Goal: Register for event/course

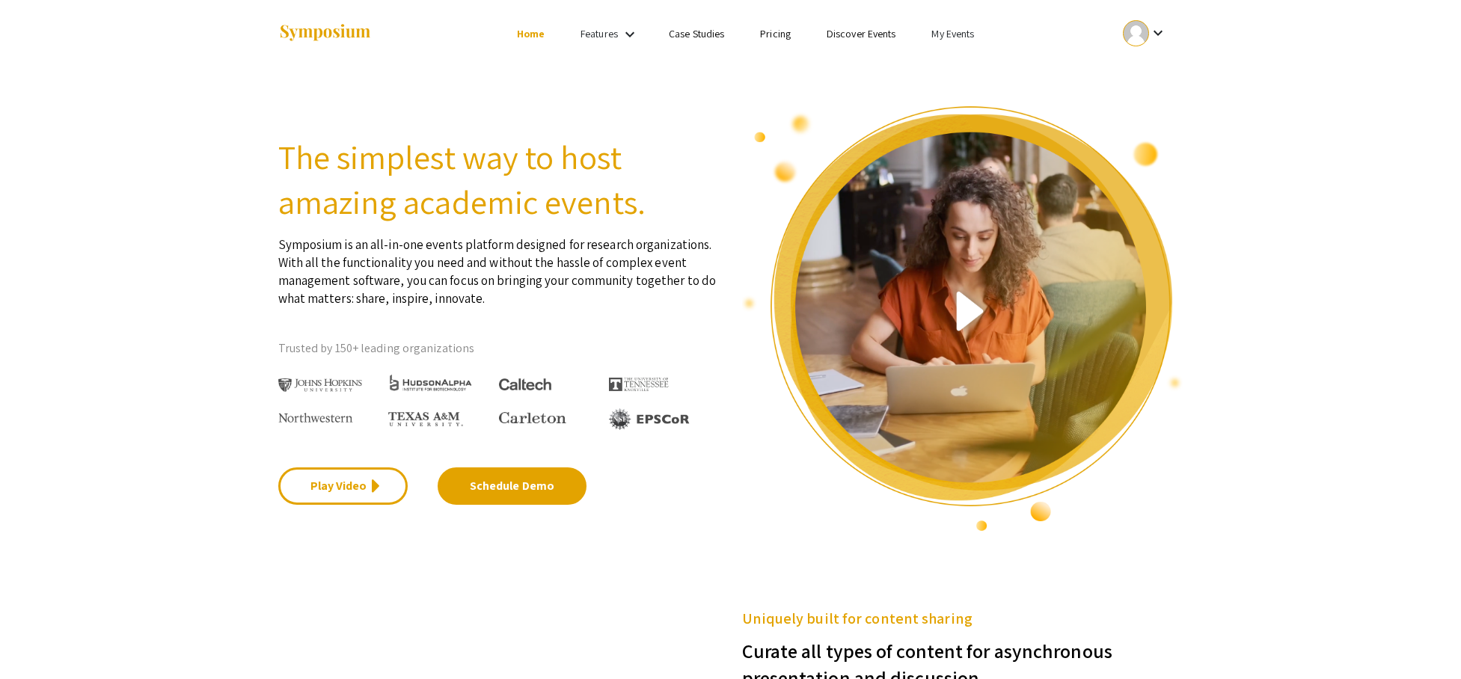
click at [1152, 34] on mat-icon "keyboard_arrow_down" at bounding box center [1158, 33] width 18 height 18
click at [1161, 83] on button "My Account" at bounding box center [1154, 74] width 92 height 36
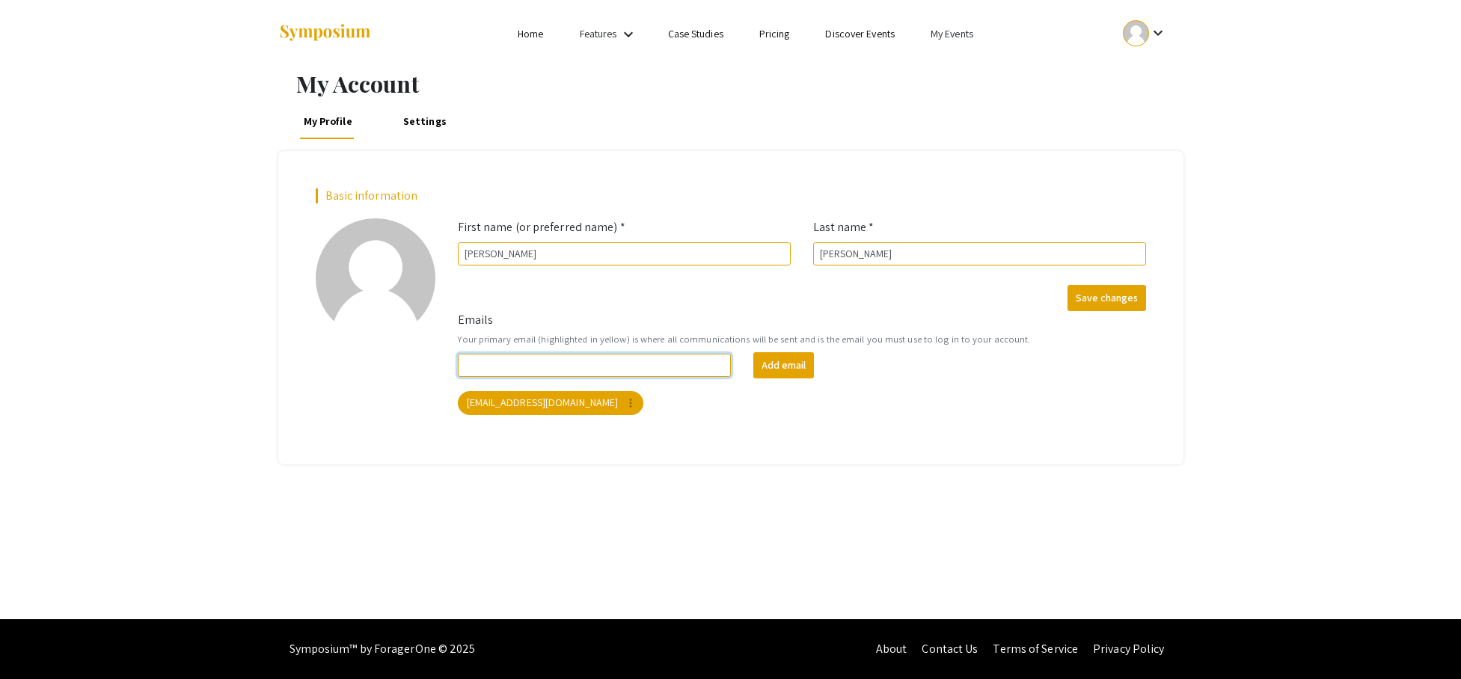
click at [666, 369] on input "Emails" at bounding box center [595, 365] width 274 height 23
click at [521, 359] on input "[EMAIL_ADDRESS][DOMAIN_NAME]" at bounding box center [595, 365] width 274 height 23
type input "[EMAIL_ADDRESS][DOMAIN_NAME]"
click at [801, 372] on button "Add email" at bounding box center [783, 365] width 61 height 26
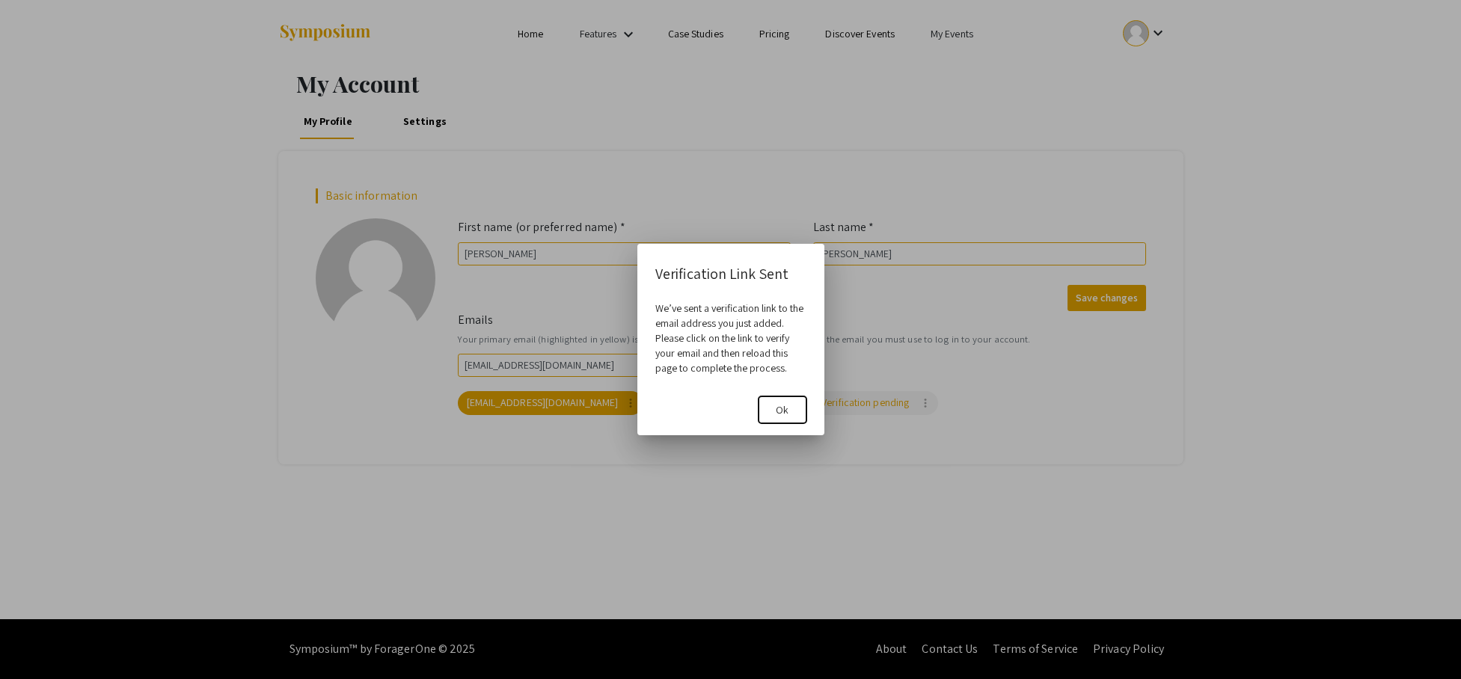
click at [786, 407] on span "Ok" at bounding box center [782, 409] width 13 height 13
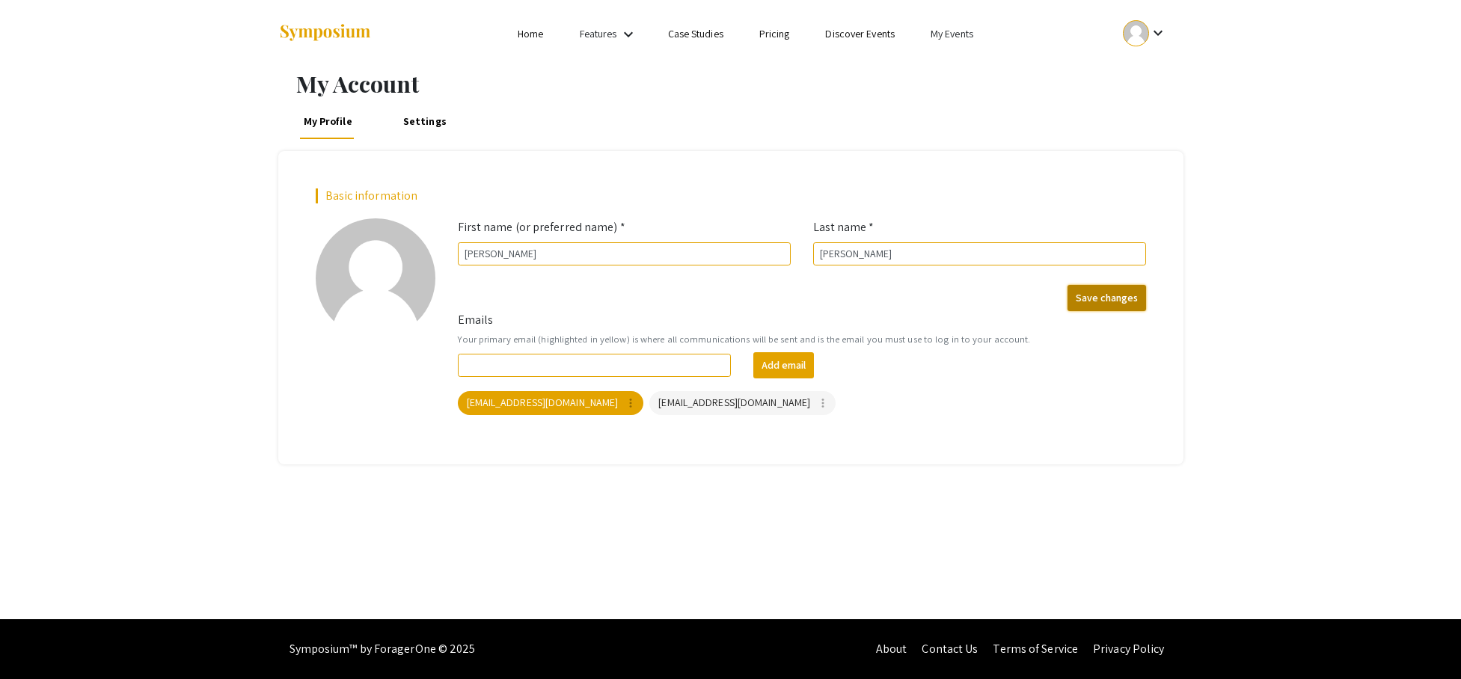
click at [1098, 293] on button "Save changes" at bounding box center [1106, 298] width 79 height 26
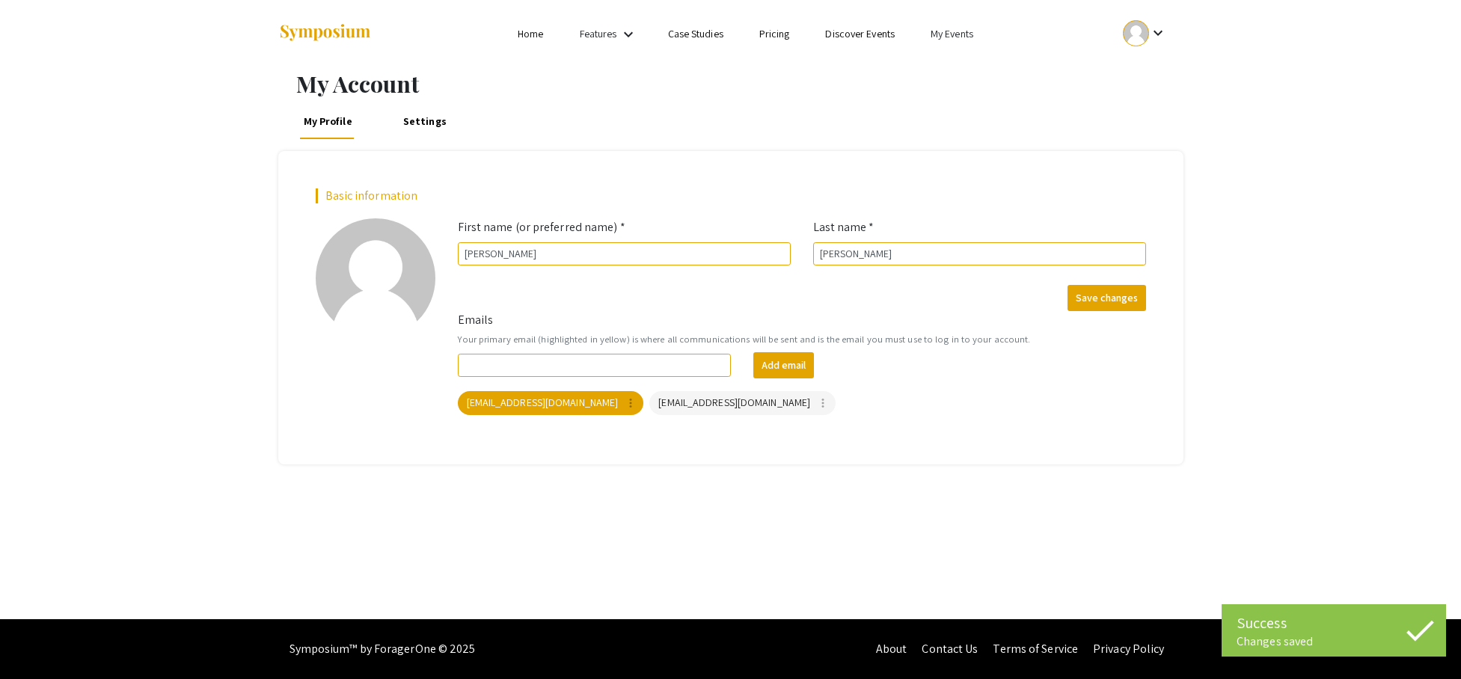
click at [425, 116] on link "Settings" at bounding box center [424, 121] width 51 height 36
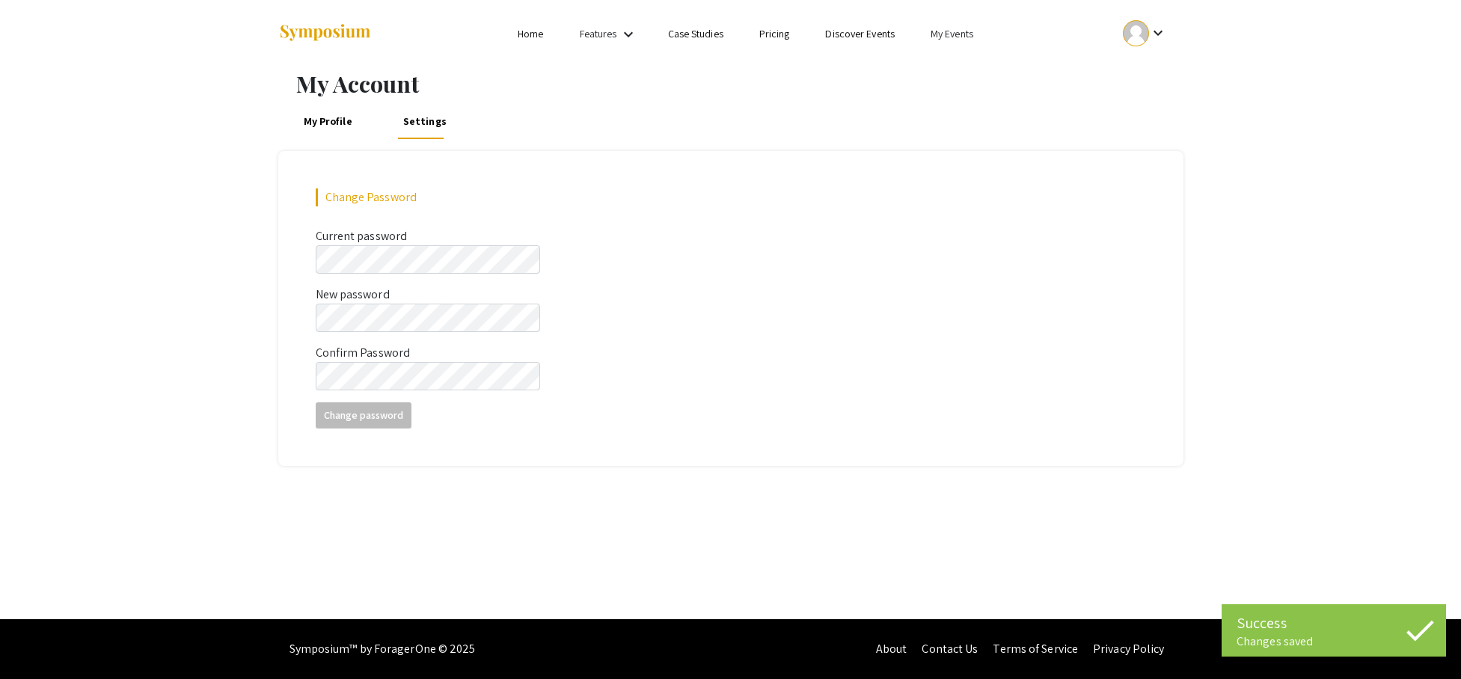
click at [349, 122] on link "My Profile" at bounding box center [328, 121] width 56 height 36
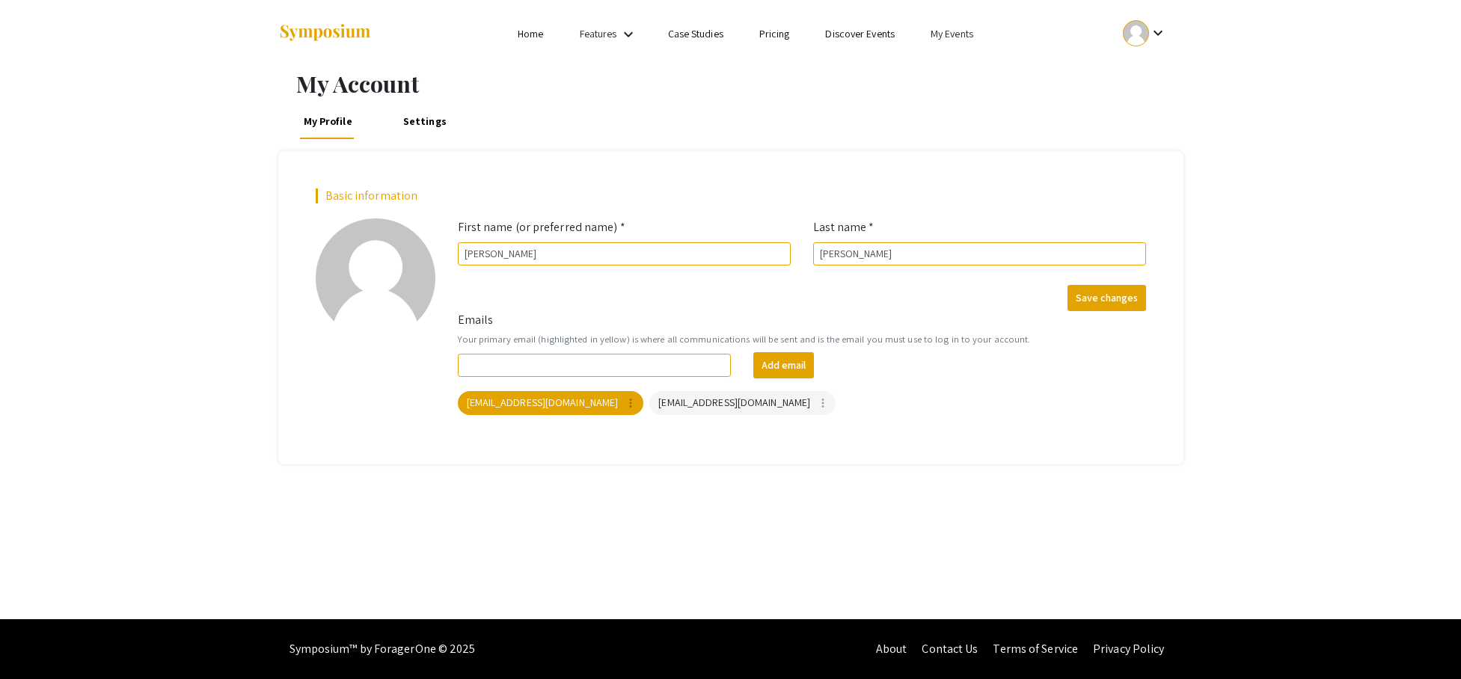
click at [965, 38] on link "My Events" at bounding box center [951, 33] width 43 height 13
click at [978, 64] on button "Events I've organized" at bounding box center [976, 67] width 128 height 36
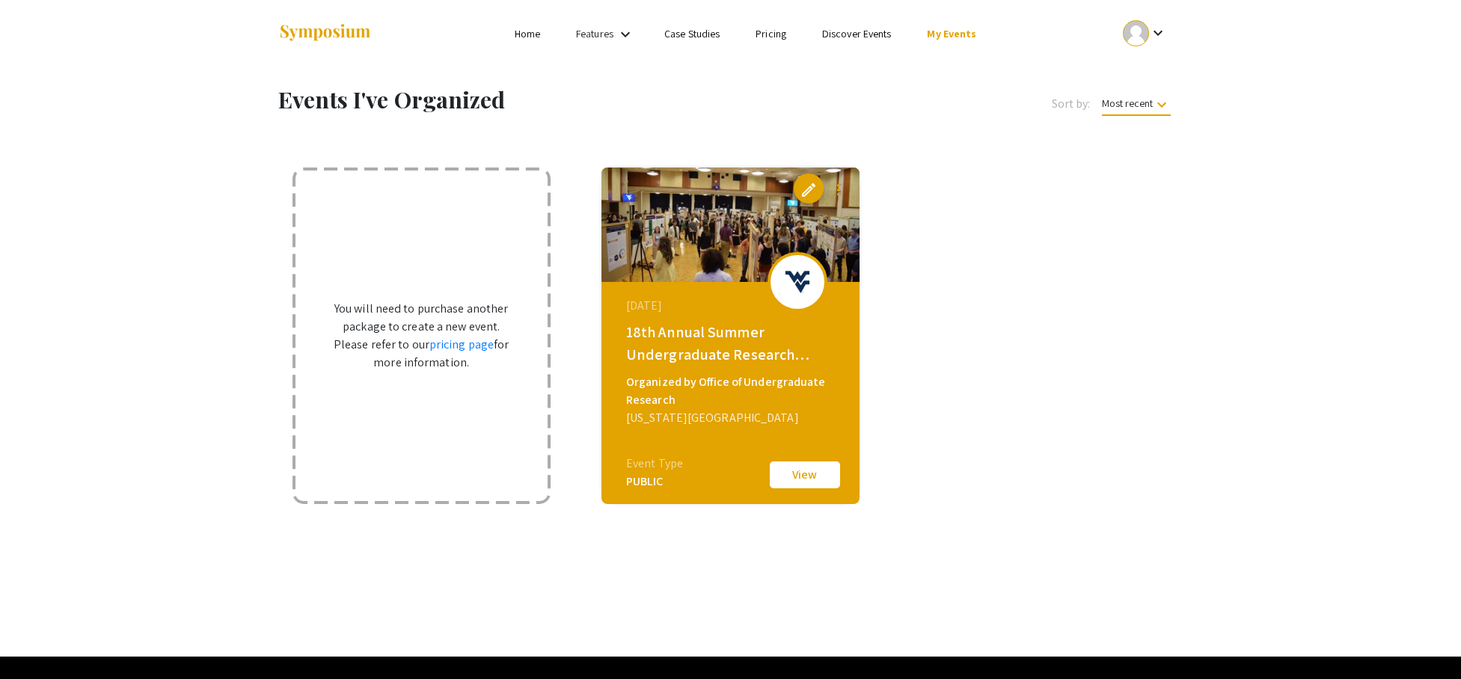
click at [961, 36] on link "My Events" at bounding box center [951, 33] width 49 height 13
click at [964, 100] on button "Events I'm registered for" at bounding box center [975, 103] width 128 height 36
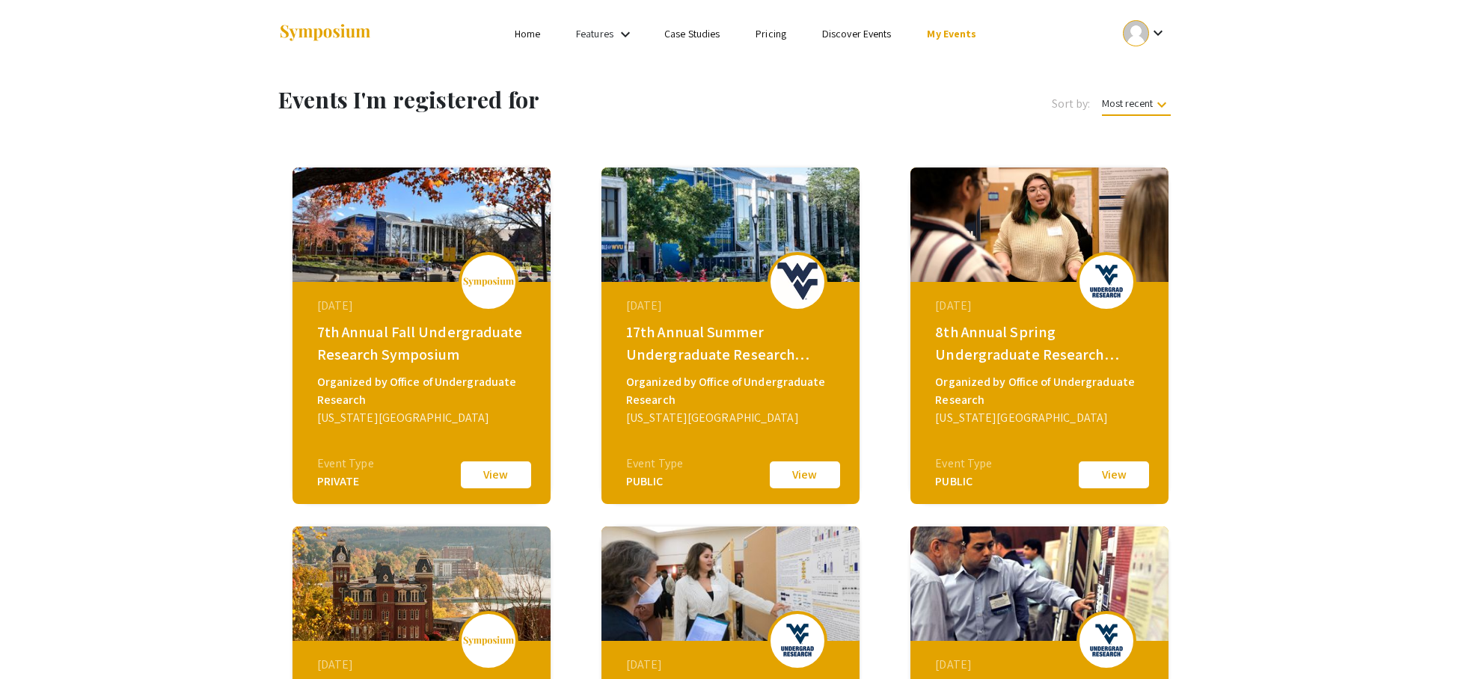
click at [863, 35] on link "Discover Events" at bounding box center [857, 33] width 70 height 13
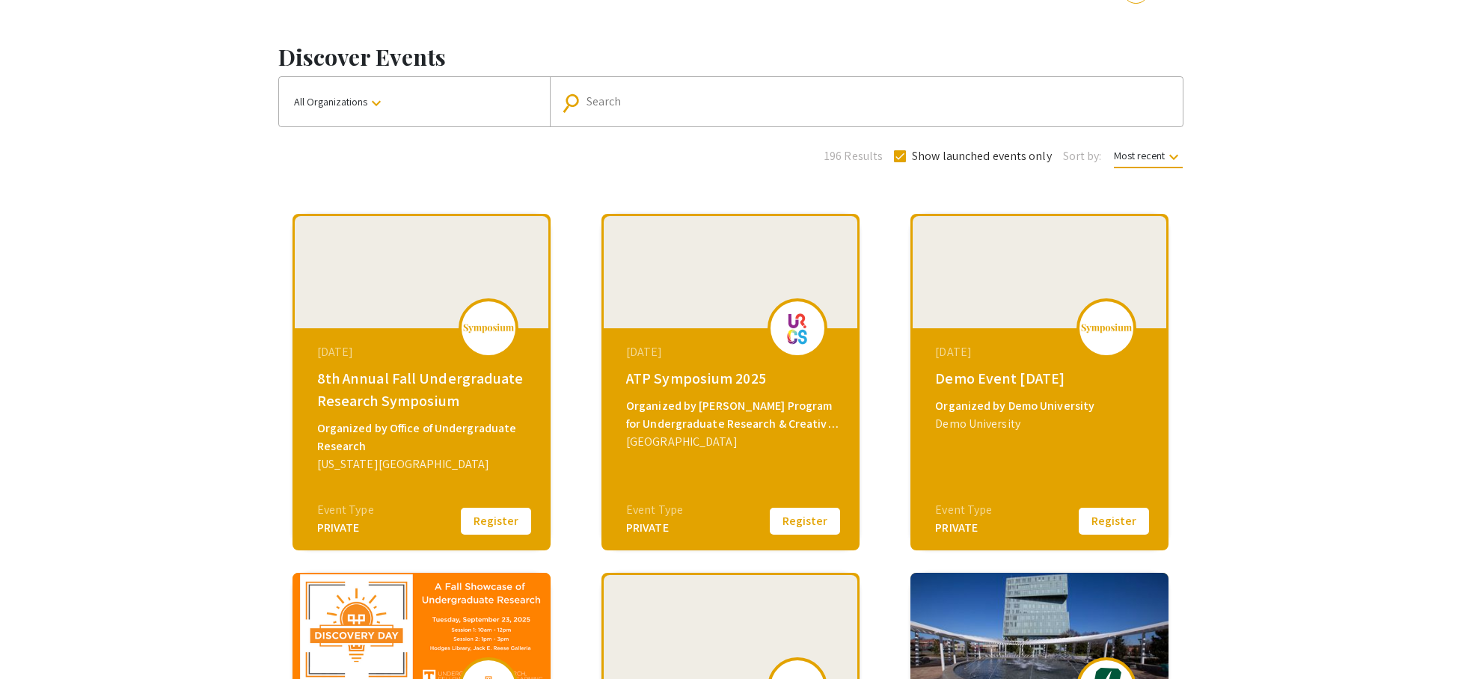
scroll to position [43, 0]
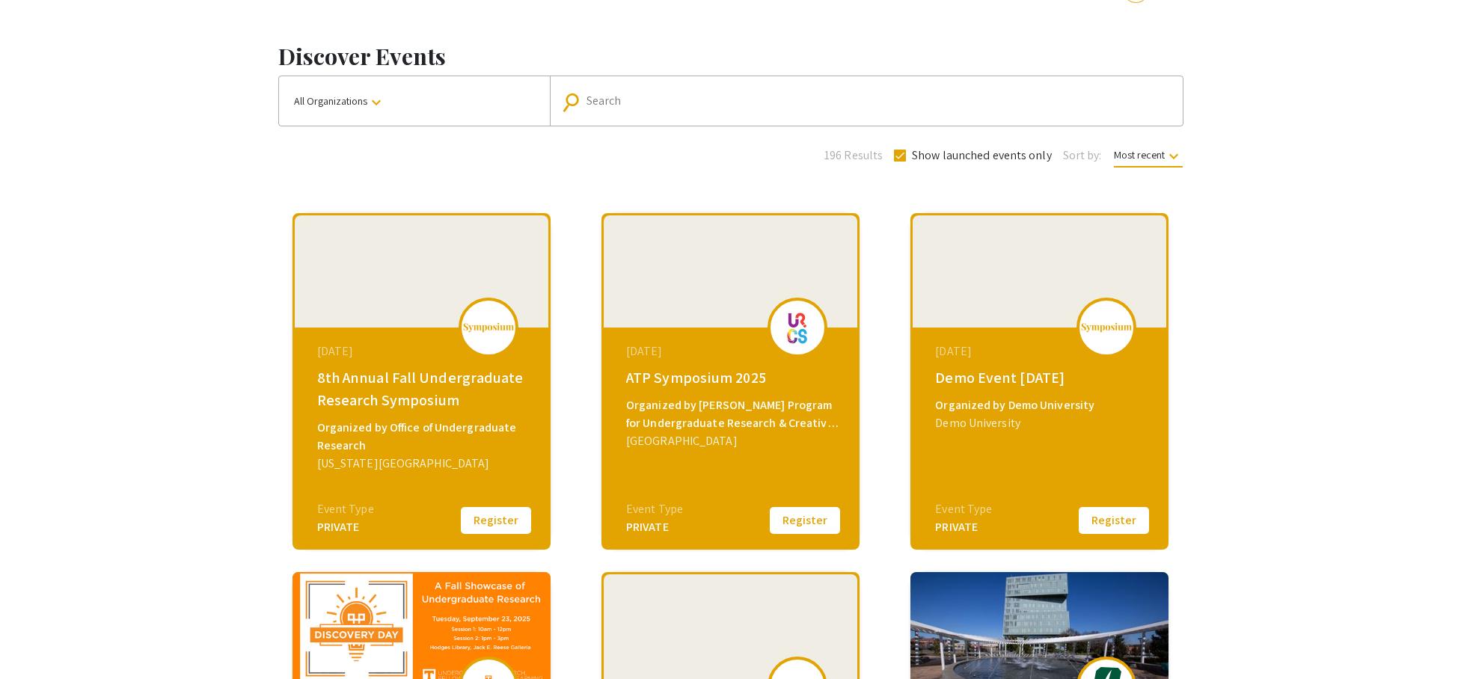
click at [407, 430] on div "Organized by Office of Undergraduate Research" at bounding box center [423, 437] width 212 height 36
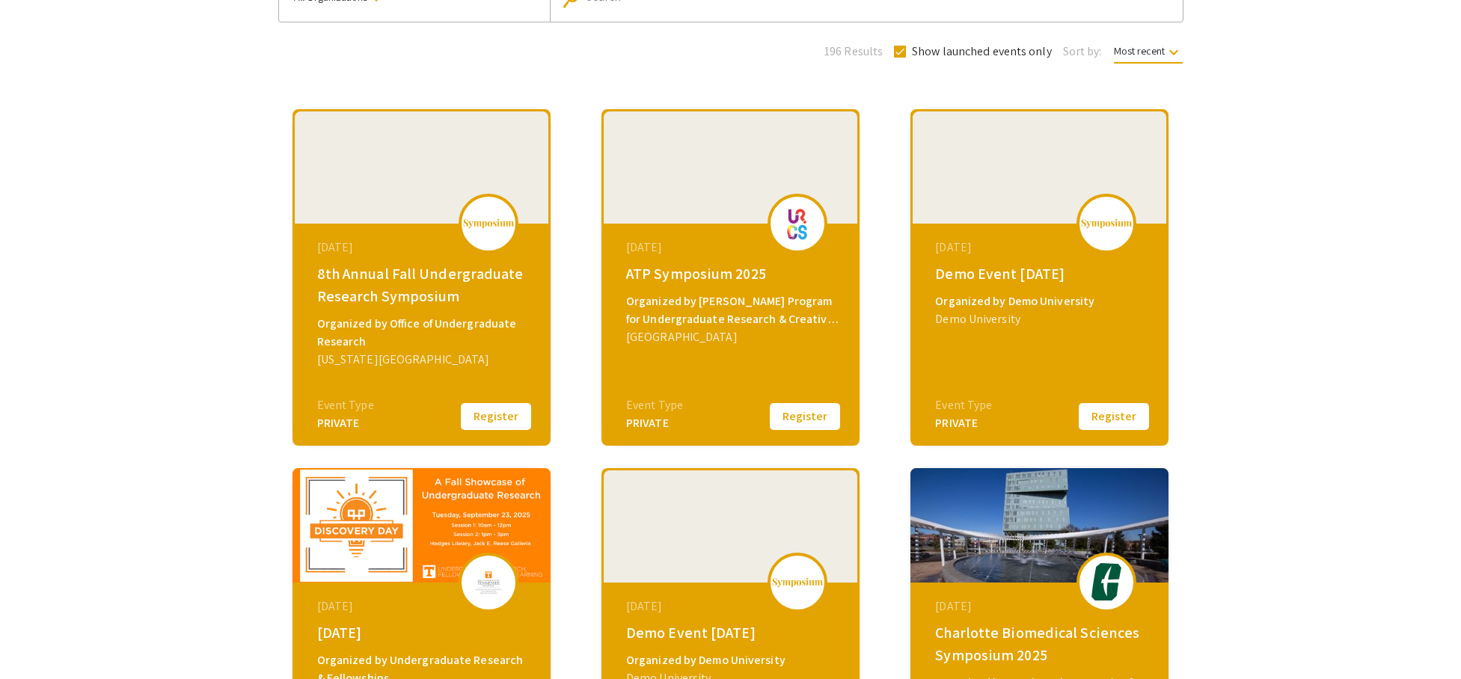
scroll to position [147, 0]
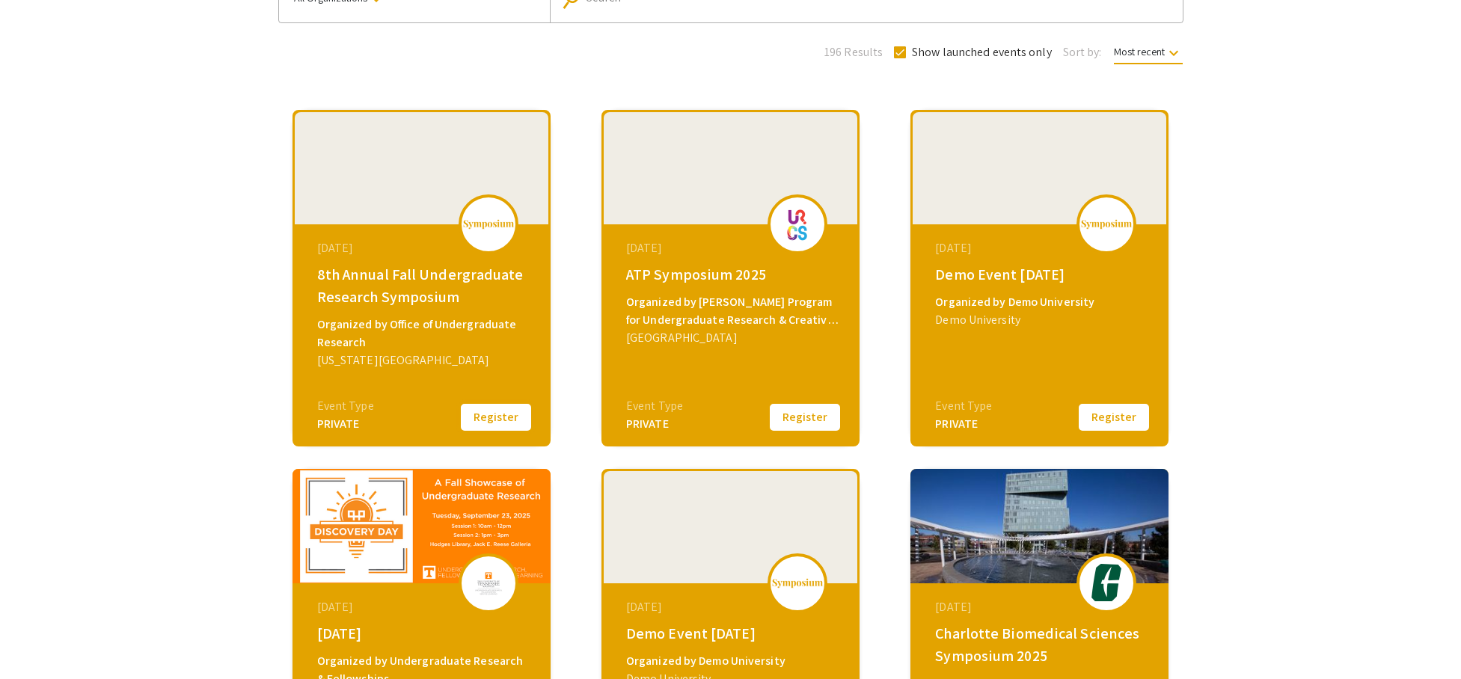
click at [490, 422] on button "Register" at bounding box center [495, 417] width 75 height 31
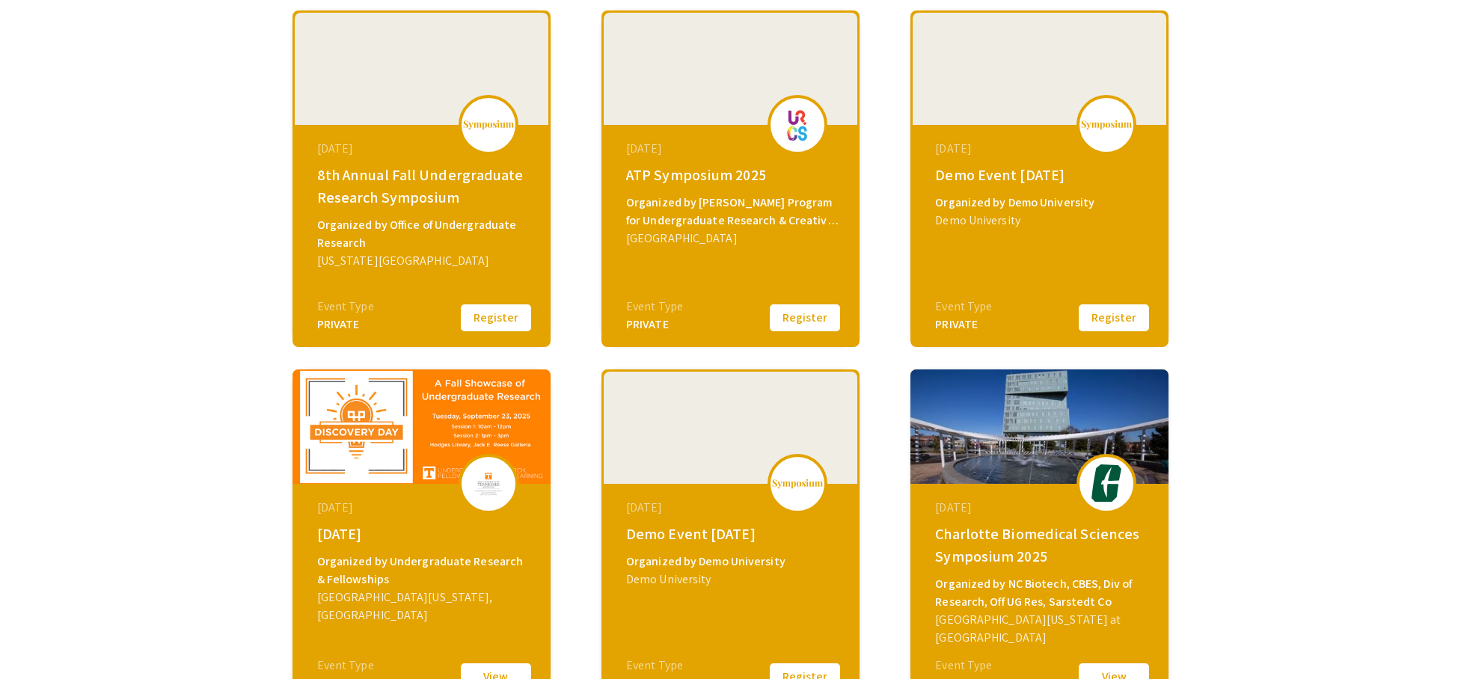
scroll to position [240, 0]
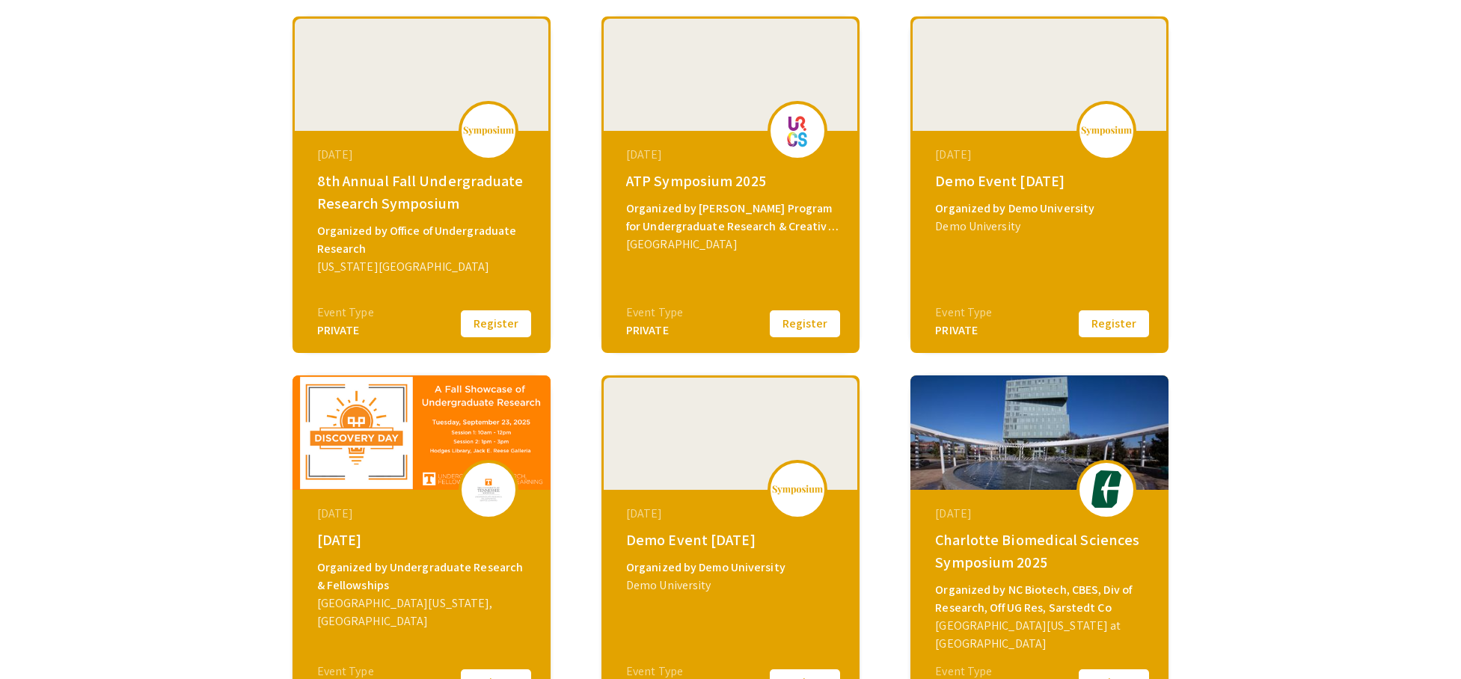
click at [364, 164] on div "October 06, 2025" at bounding box center [423, 155] width 212 height 18
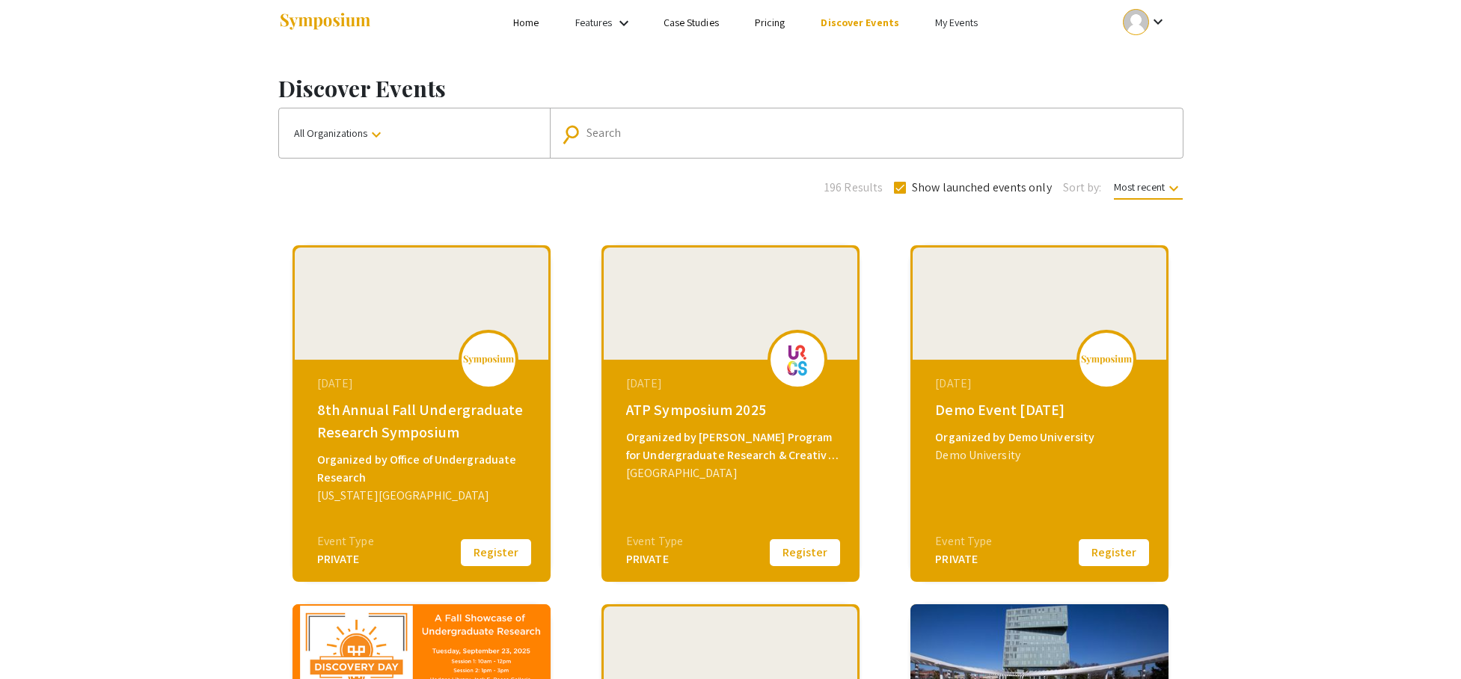
scroll to position [0, 0]
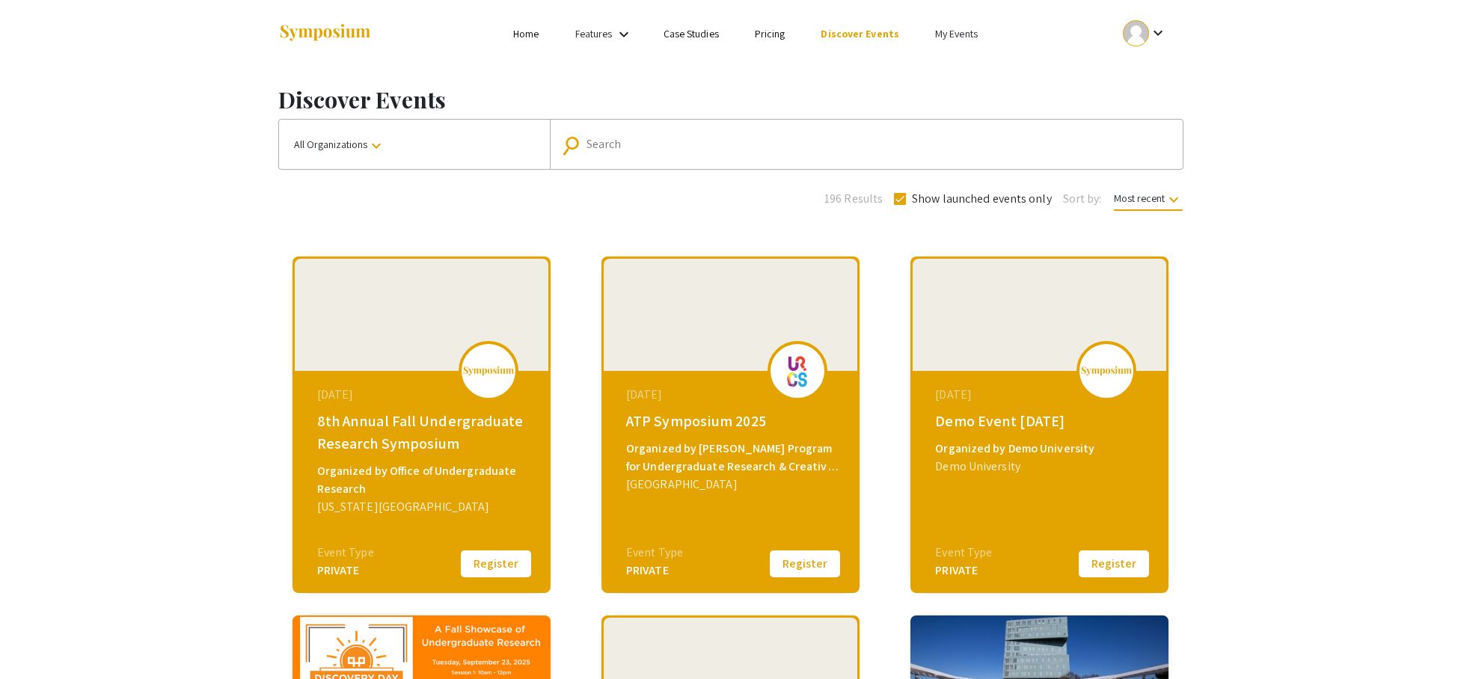
click at [770, 39] on link "Pricing" at bounding box center [770, 33] width 31 height 13
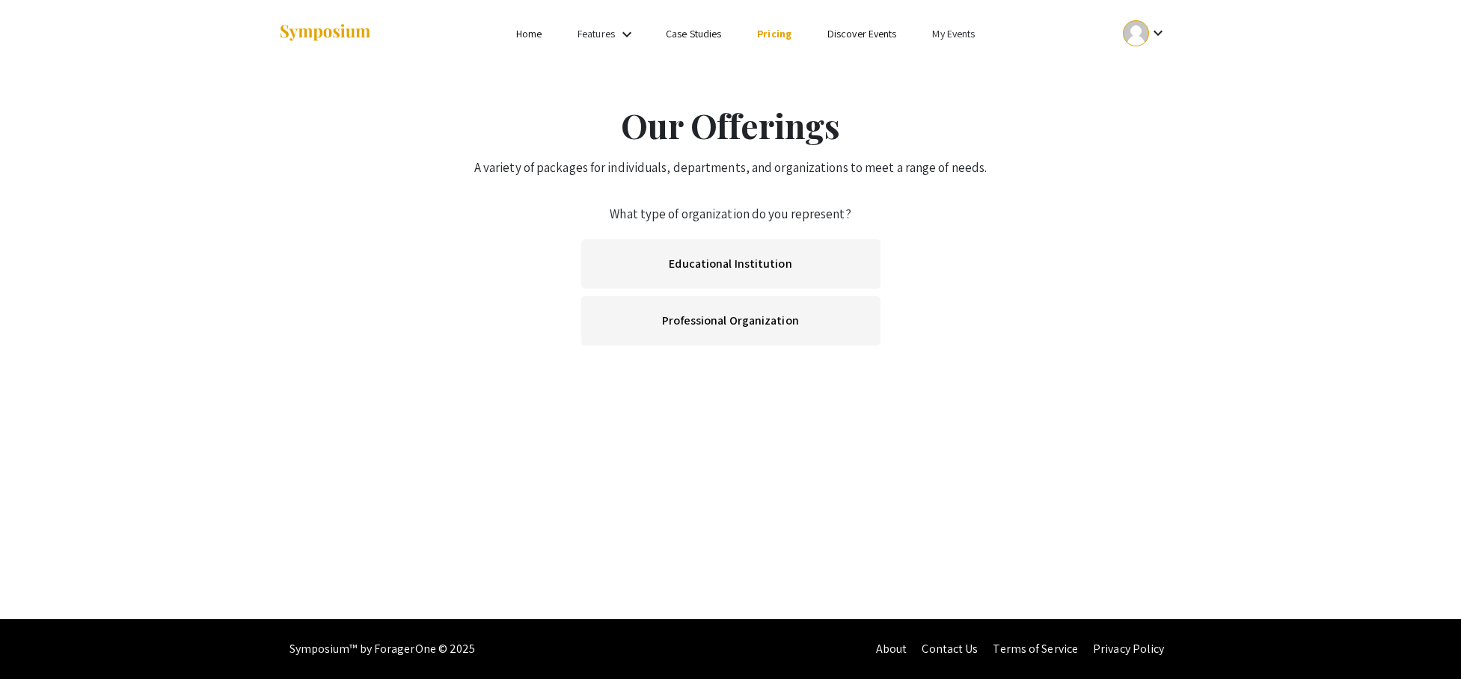
click at [704, 37] on link "Case Studies" at bounding box center [693, 33] width 55 height 13
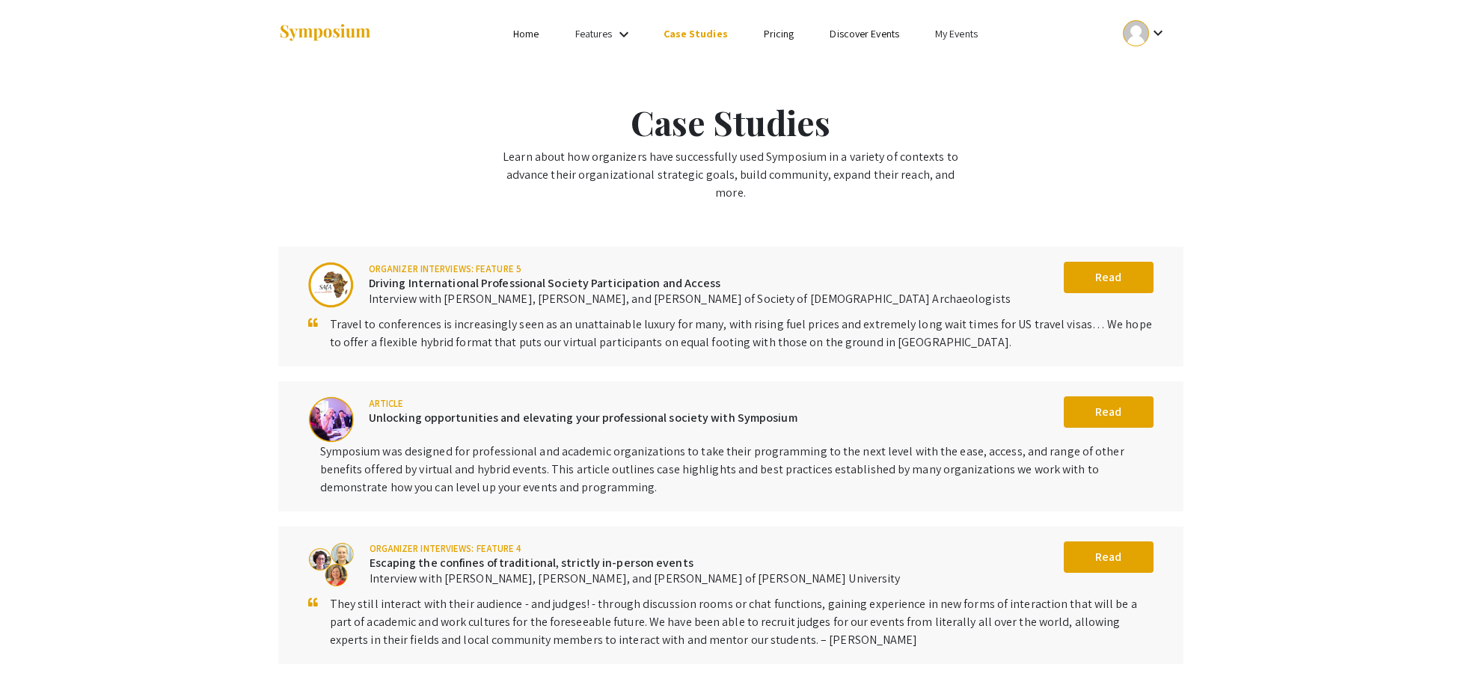
click at [1166, 44] on div "keyboard_arrow_down" at bounding box center [1145, 33] width 52 height 34
click at [1167, 66] on button "My Account" at bounding box center [1154, 74] width 92 height 36
